Goal: Information Seeking & Learning: Learn about a topic

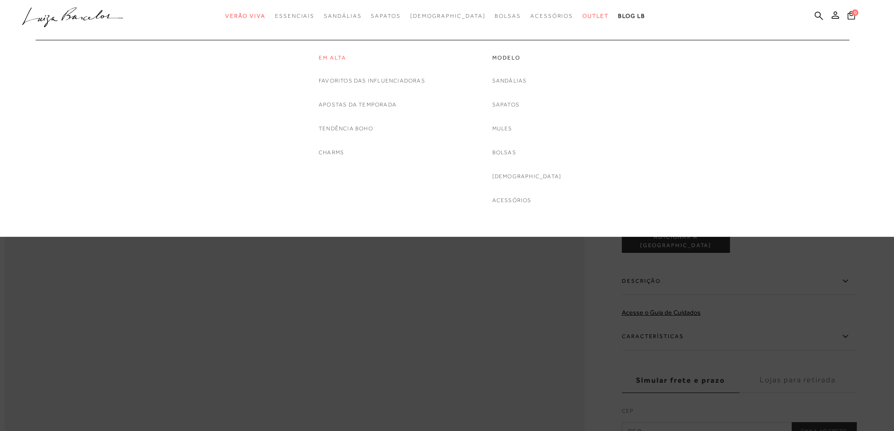
click at [328, 56] on link "Em alta" at bounding box center [371, 58] width 106 height 8
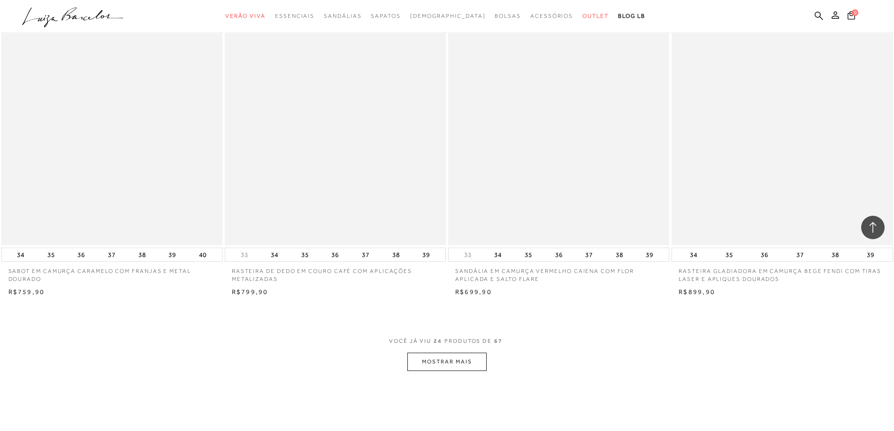
scroll to position [2111, 0]
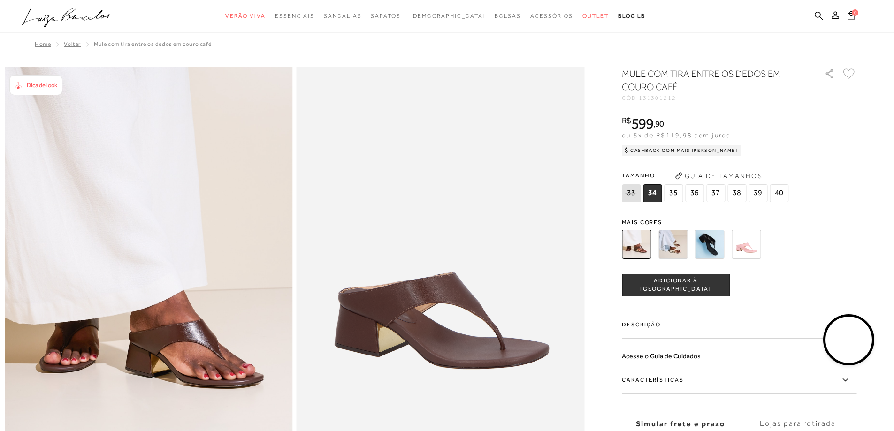
click at [670, 246] on img at bounding box center [672, 244] width 29 height 29
